Goal: Book appointment/travel/reservation

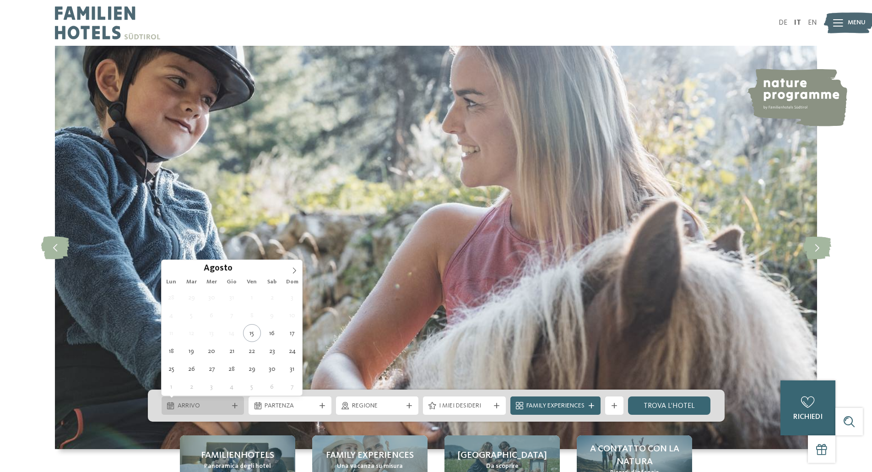
click at [228, 405] on span "Arrivo" at bounding box center [203, 406] width 51 height 9
type div "17.08.2025"
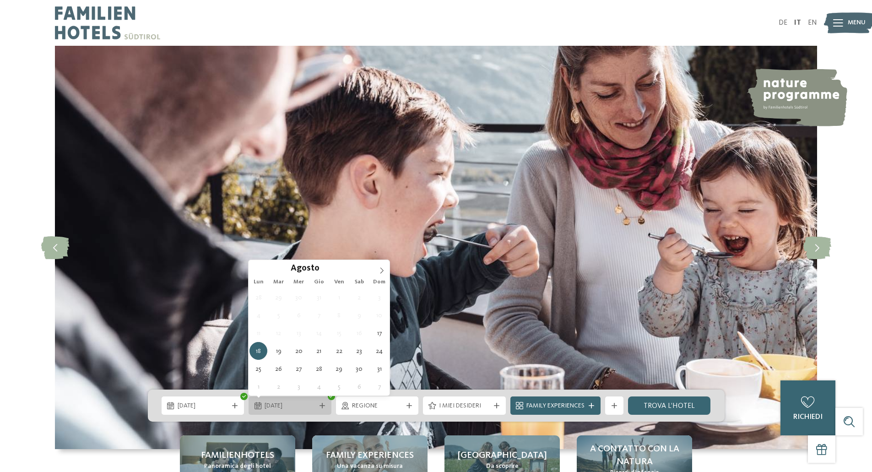
click at [323, 404] on div "18.08.2025" at bounding box center [290, 406] width 83 height 18
click at [322, 405] on icon at bounding box center [322, 405] width 5 height 5
type div "26.08.2025"
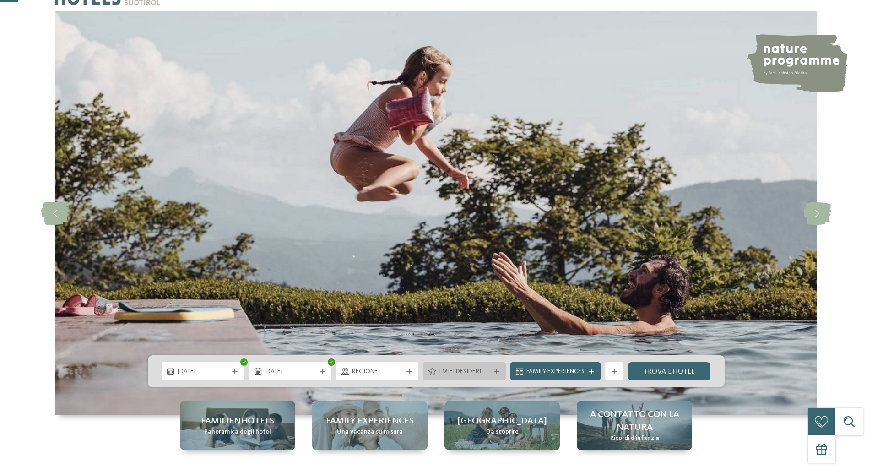
scroll to position [92, 0]
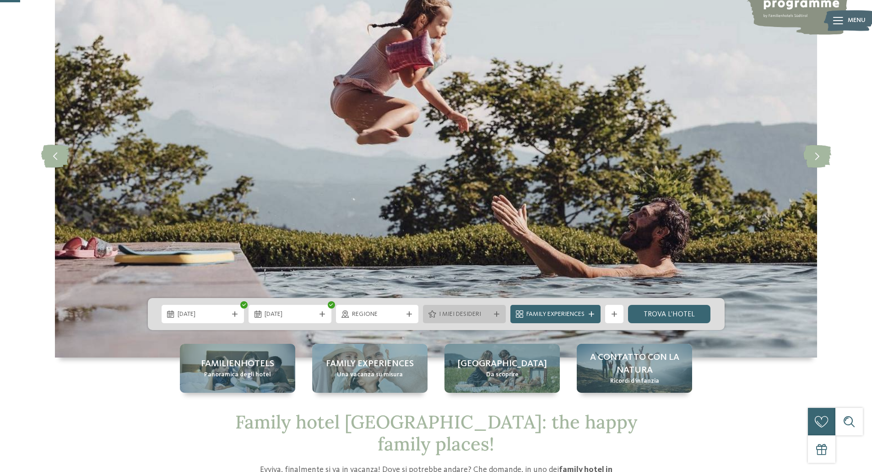
click at [493, 311] on div "I miei desideri" at bounding box center [464, 314] width 83 height 18
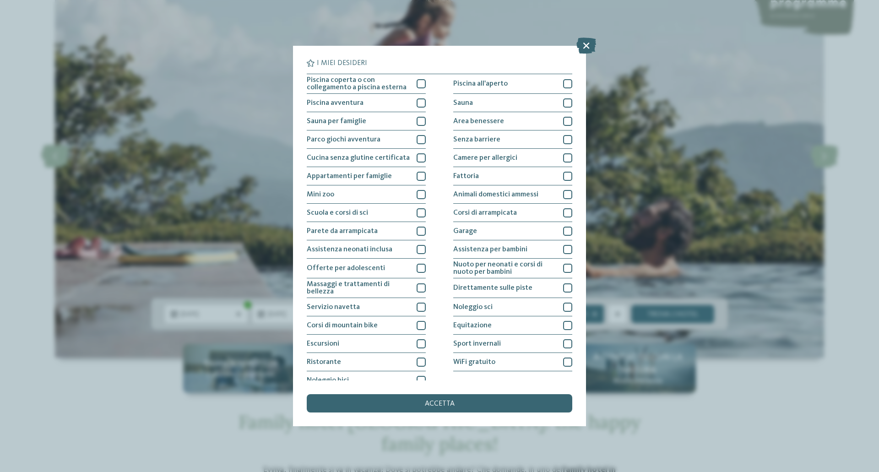
click at [493, 311] on div "Noleggio sci" at bounding box center [512, 307] width 119 height 18
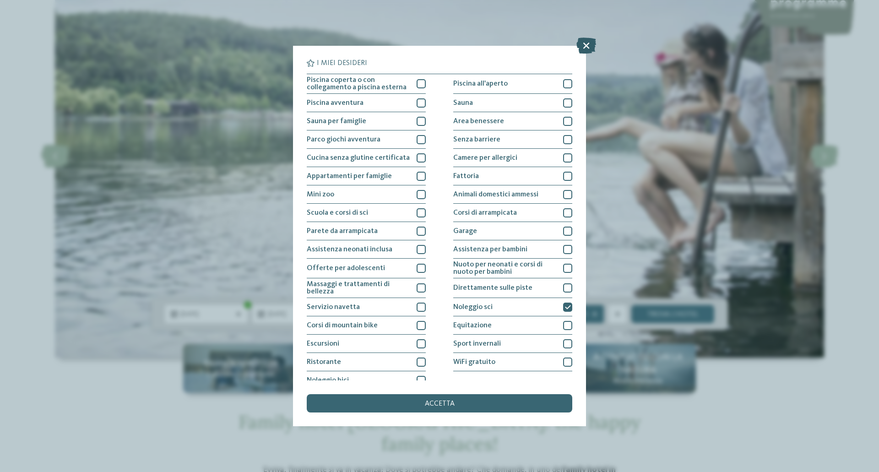
click at [582, 48] on icon at bounding box center [586, 46] width 20 height 16
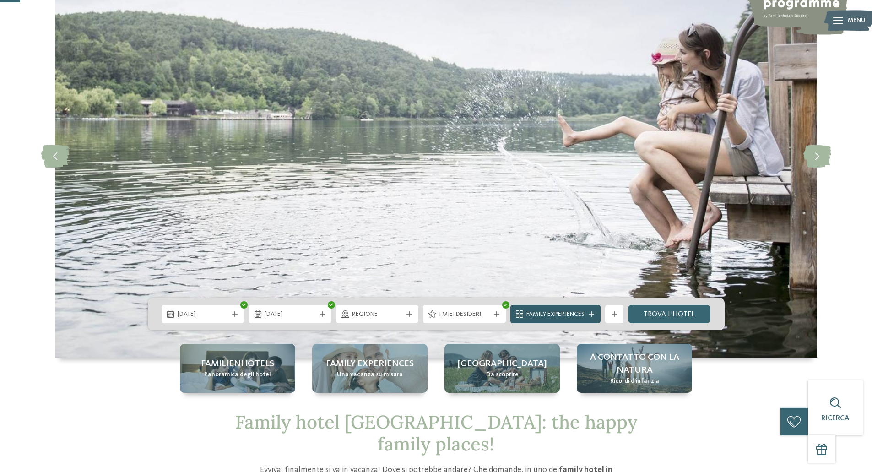
click at [566, 310] on div "Family Experiences" at bounding box center [555, 314] width 63 height 10
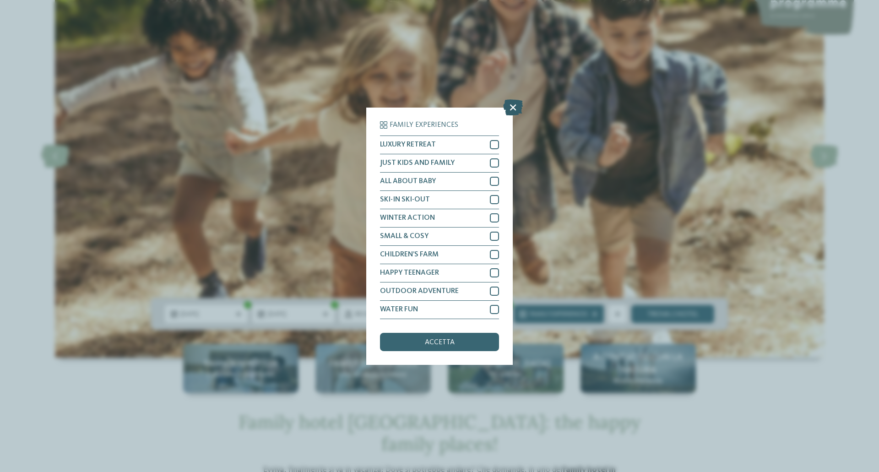
click at [513, 105] on icon at bounding box center [513, 107] width 20 height 16
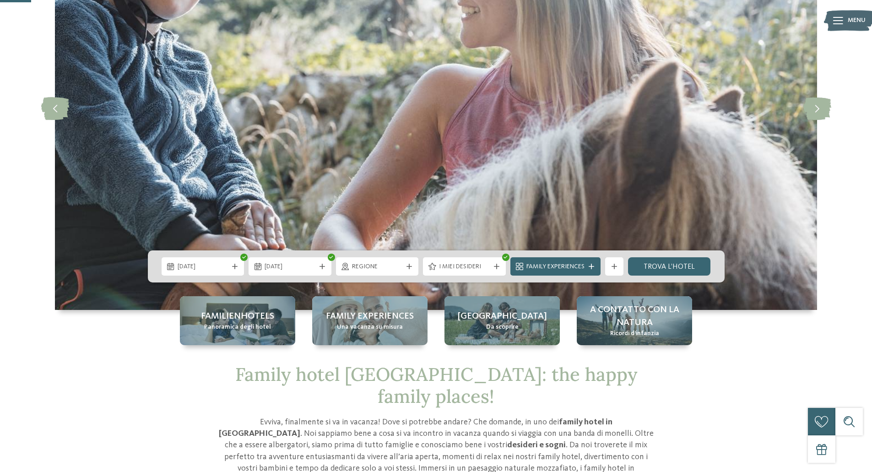
scroll to position [183, 0]
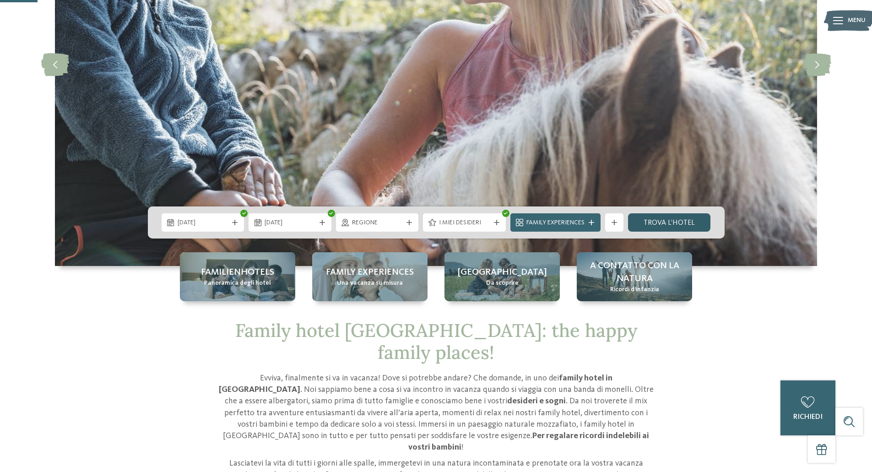
click at [668, 224] on link "trova l’hotel" at bounding box center [669, 222] width 83 height 18
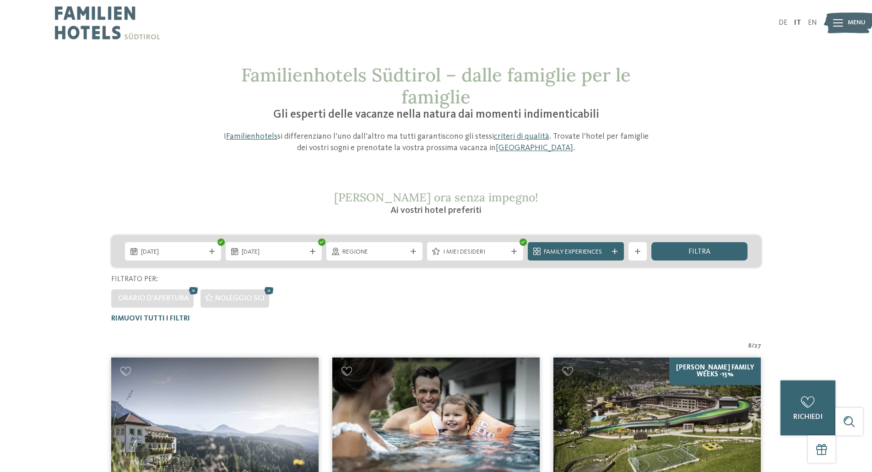
click at [784, 19] on div "DE IT EN Menu" at bounding box center [626, 23] width 381 height 46
click at [779, 22] on link "DE" at bounding box center [783, 22] width 9 height 7
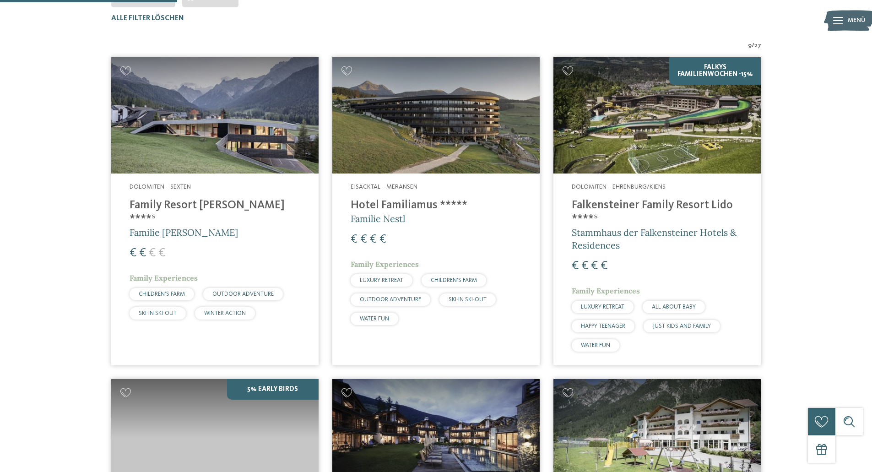
scroll to position [163, 0]
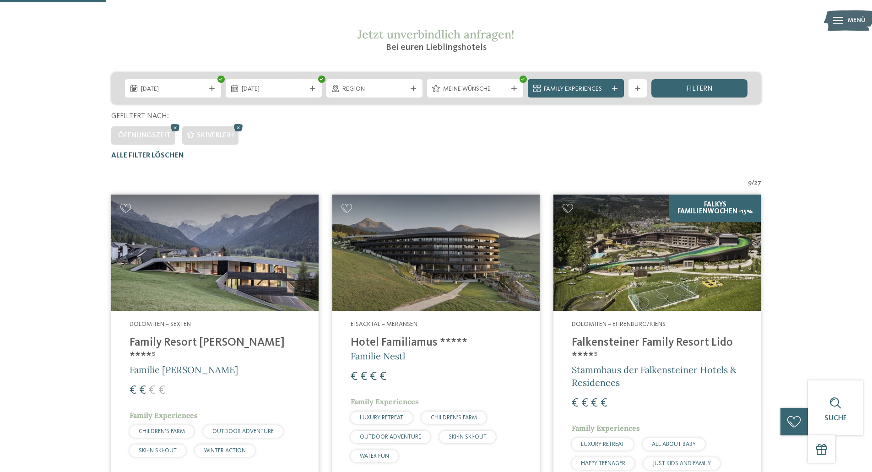
click at [135, 152] on span "Alle Filter löschen" at bounding box center [147, 155] width 73 height 7
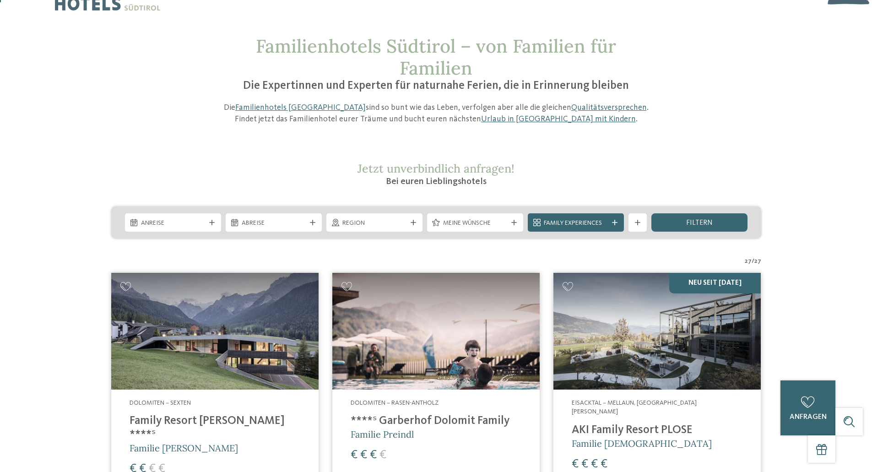
scroll to position [0, 0]
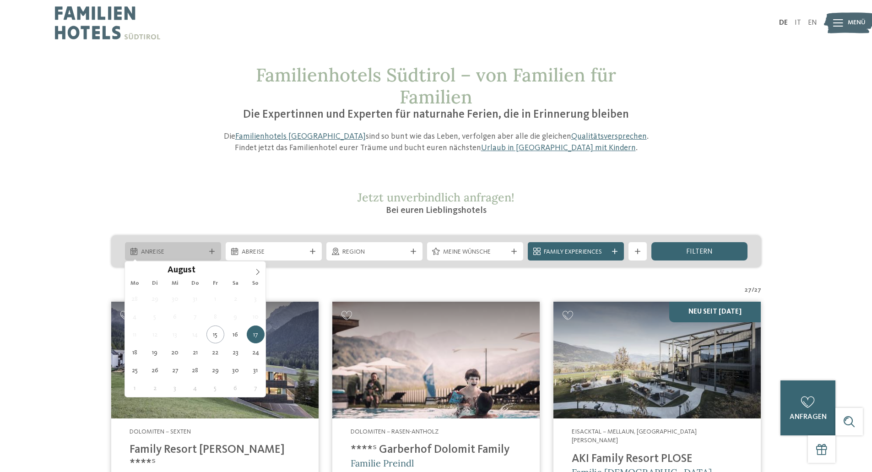
click at [213, 250] on icon at bounding box center [211, 251] width 5 height 5
type div "18.08.2025"
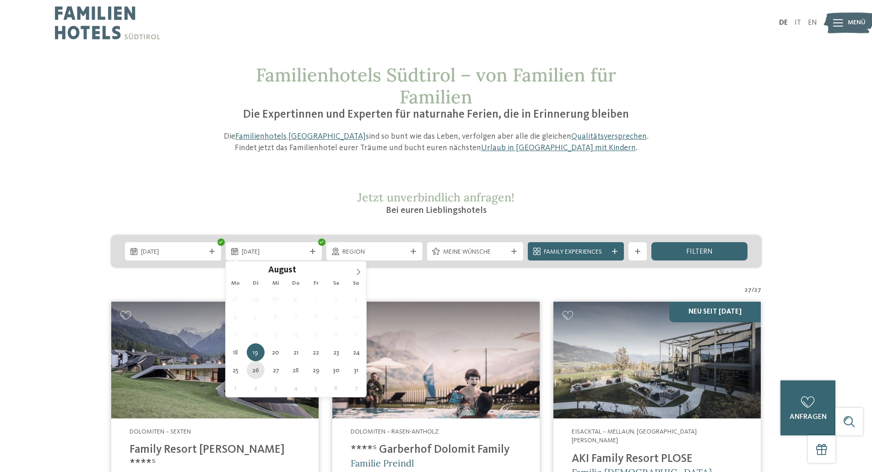
type div "26.08.2025"
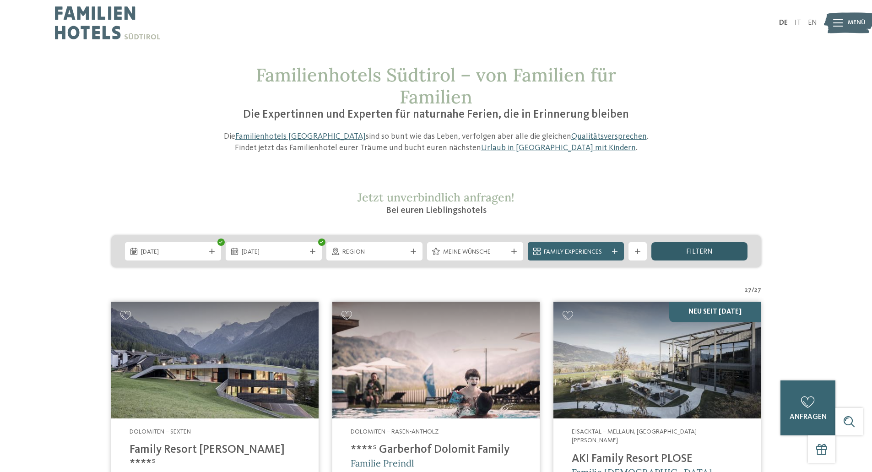
click at [688, 246] on div "filtern" at bounding box center [700, 251] width 96 height 18
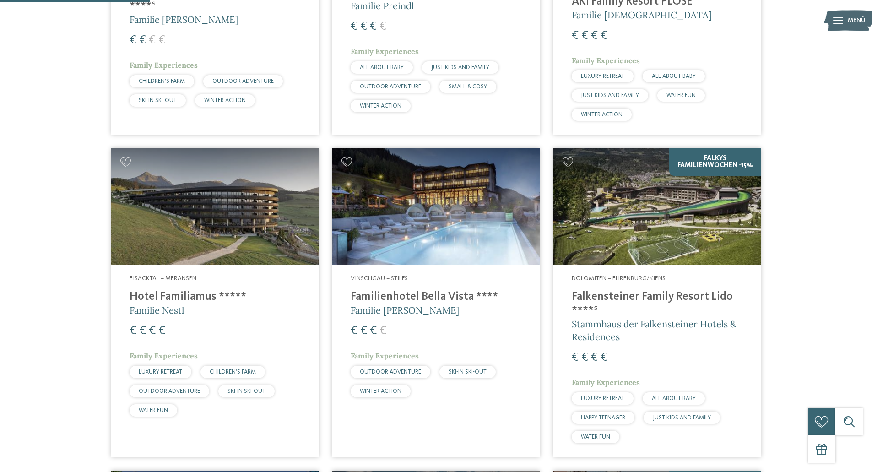
scroll to position [529, 0]
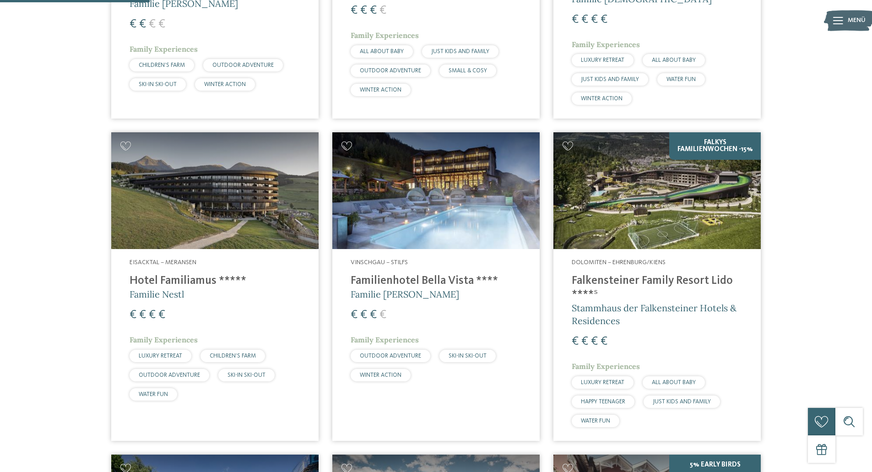
click at [610, 274] on h4 "Falkensteiner Family Resort Lido ****ˢ" at bounding box center [657, 287] width 171 height 27
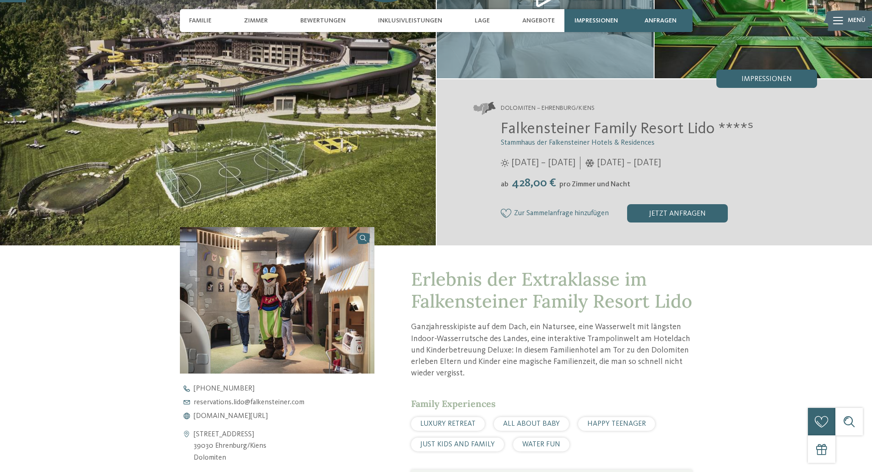
scroll to position [183, 0]
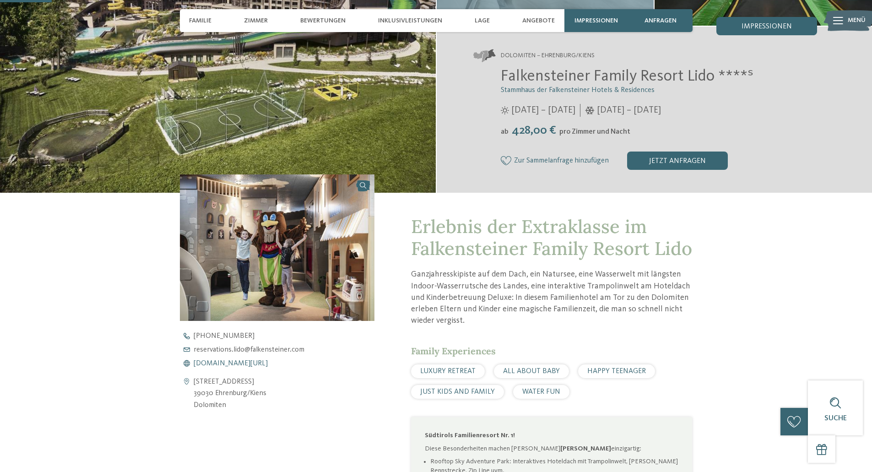
click at [237, 363] on span "[DOMAIN_NAME][URL]" at bounding box center [231, 363] width 74 height 7
